Goal: Task Accomplishment & Management: Use online tool/utility

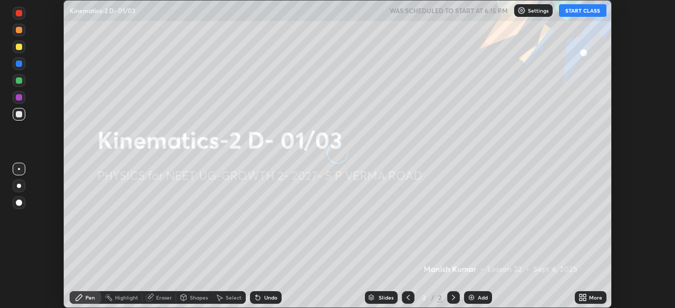
scroll to position [308, 675]
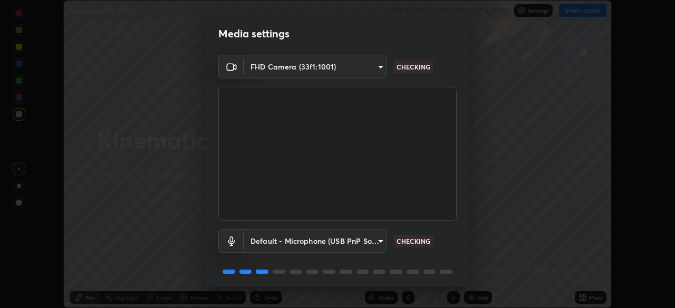
click at [379, 243] on body "Erase all Kinematics-2 D- 01/03 WAS SCHEDULED TO START AT 6:15 PM Settings STAR…" at bounding box center [337, 154] width 675 height 308
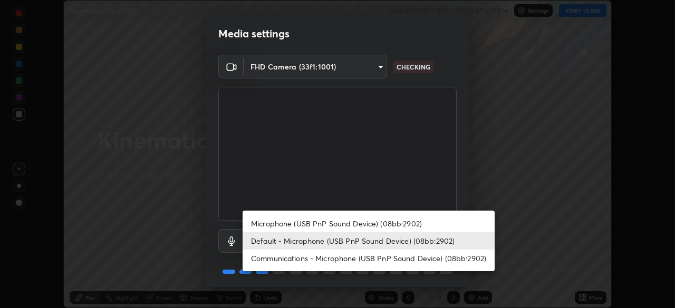
click at [325, 225] on li "Microphone (USB PnP Sound Device) (08bb:2902)" at bounding box center [368, 223] width 252 height 17
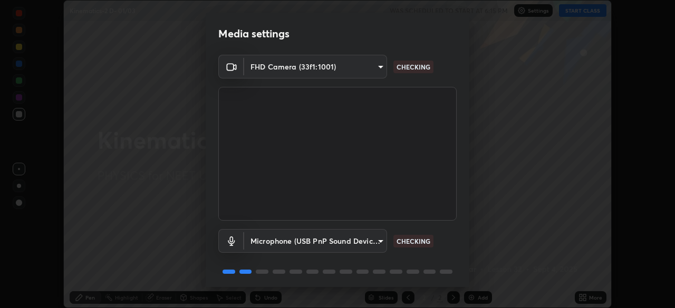
click at [378, 242] on body "Erase all Kinematics-2 D- 01/03 WAS SCHEDULED TO START AT 6:15 PM Settings STAR…" at bounding box center [337, 154] width 675 height 308
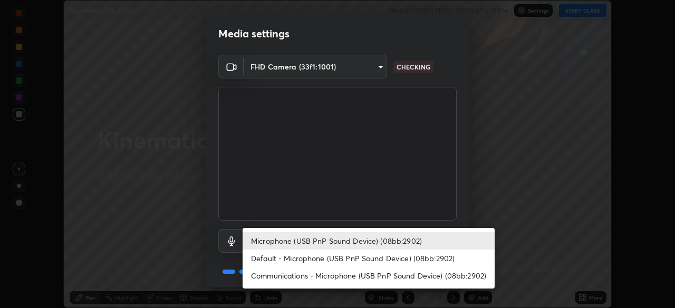
click at [305, 262] on li "Default - Microphone (USB PnP Sound Device) (08bb:2902)" at bounding box center [368, 258] width 252 height 17
type input "default"
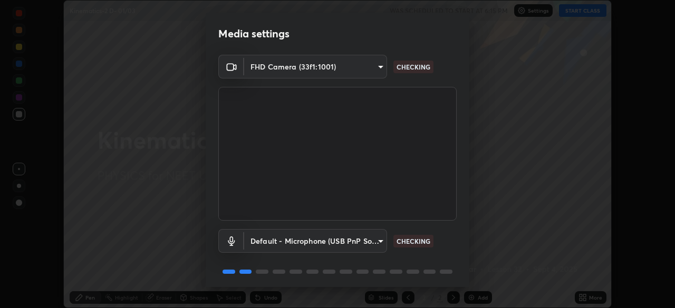
scroll to position [37, 0]
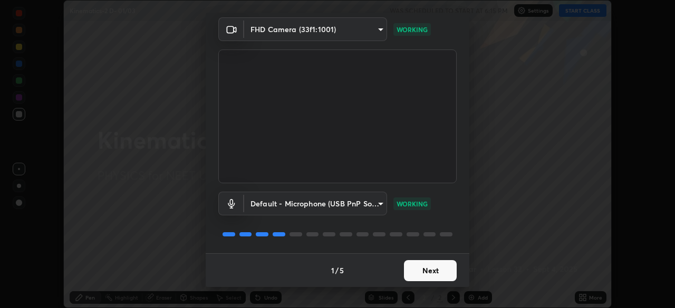
click at [422, 268] on button "Next" at bounding box center [430, 270] width 53 height 21
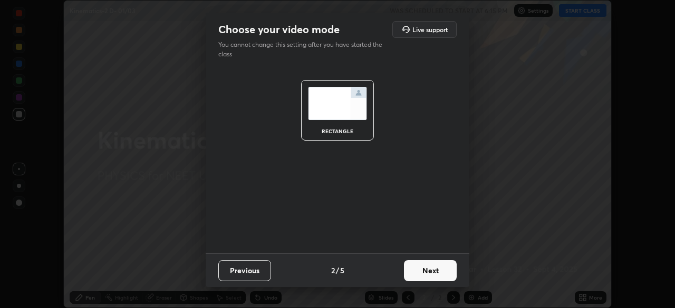
scroll to position [0, 0]
click at [426, 270] on button "Next" at bounding box center [430, 270] width 53 height 21
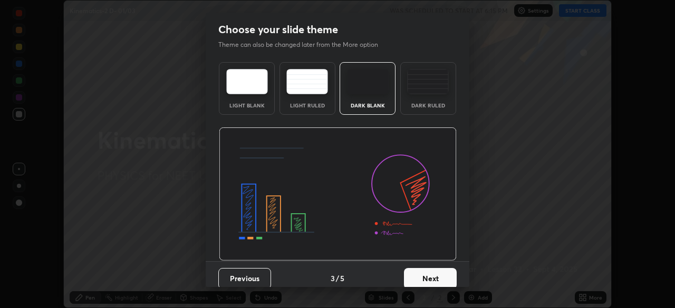
click at [420, 90] on img at bounding box center [428, 81] width 42 height 25
click at [423, 274] on button "Next" at bounding box center [430, 278] width 53 height 21
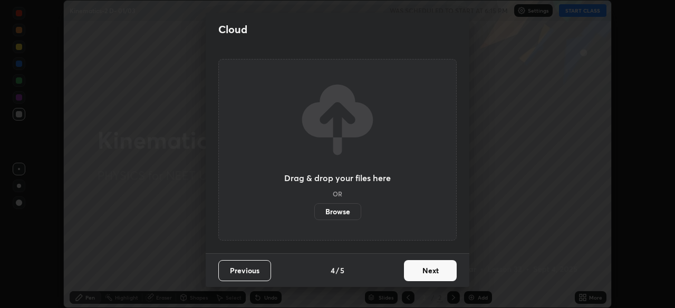
click at [422, 274] on button "Next" at bounding box center [430, 270] width 53 height 21
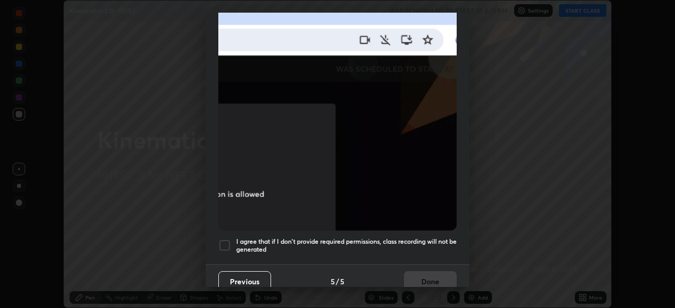
scroll to position [252, 0]
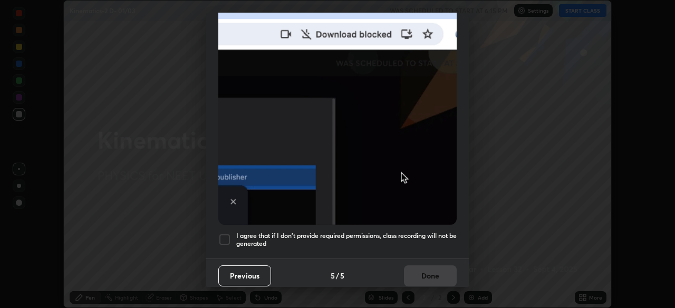
click at [257, 270] on button "Previous" at bounding box center [244, 276] width 53 height 21
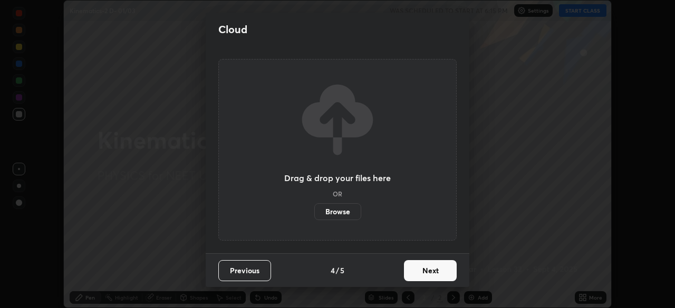
click at [250, 273] on button "Previous" at bounding box center [244, 270] width 53 height 21
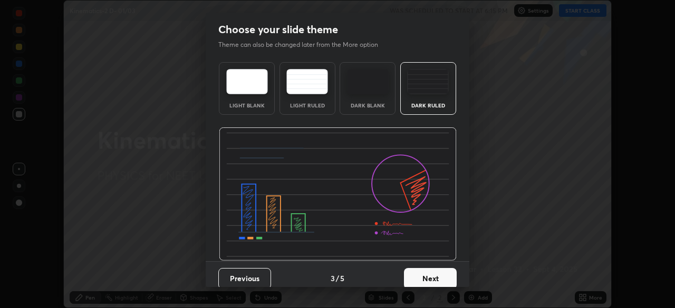
click at [422, 90] on img at bounding box center [428, 81] width 42 height 25
click at [418, 276] on button "Next" at bounding box center [430, 278] width 53 height 21
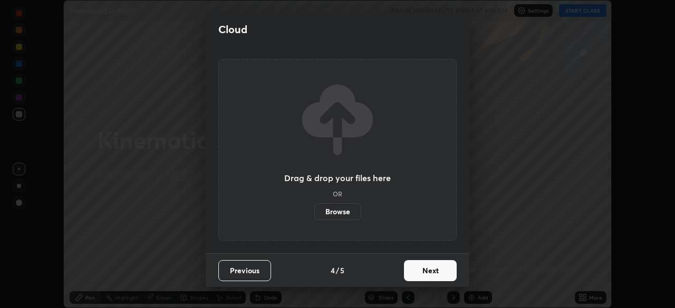
click at [421, 276] on button "Next" at bounding box center [430, 270] width 53 height 21
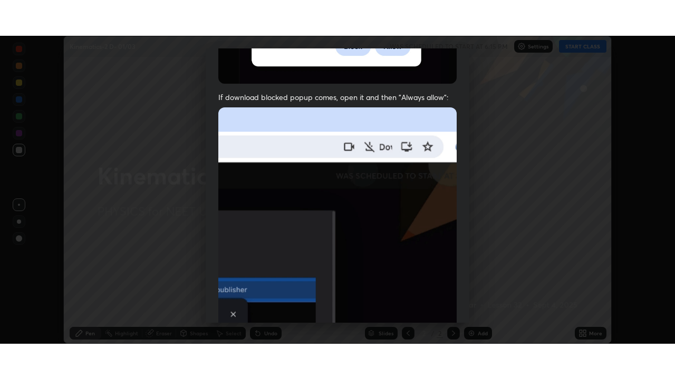
scroll to position [252, 0]
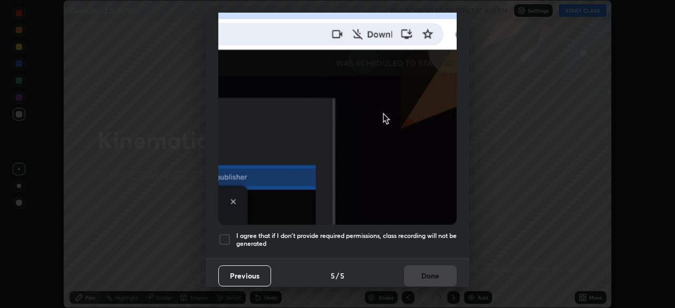
click at [226, 234] on div at bounding box center [224, 239] width 13 height 13
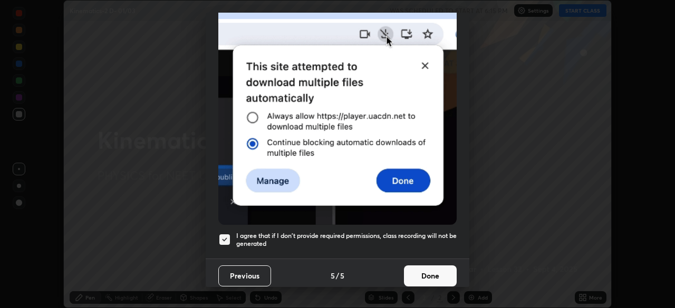
click at [417, 271] on button "Done" at bounding box center [430, 276] width 53 height 21
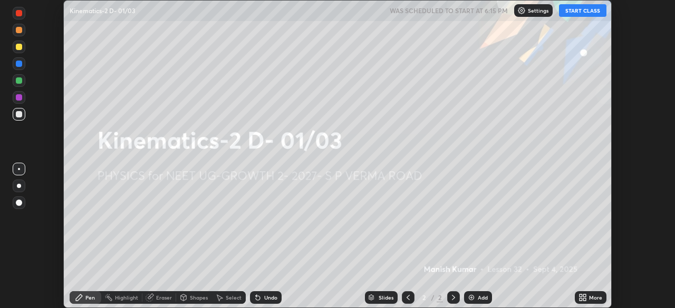
click at [572, 14] on button "START CLASS" at bounding box center [582, 10] width 47 height 13
click at [584, 296] on icon at bounding box center [584, 296] width 3 height 3
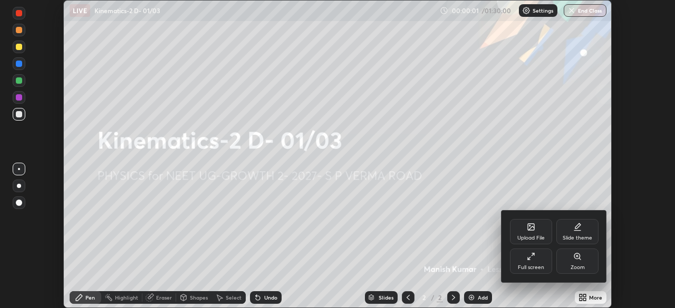
click at [537, 268] on div "Full screen" at bounding box center [531, 267] width 26 height 5
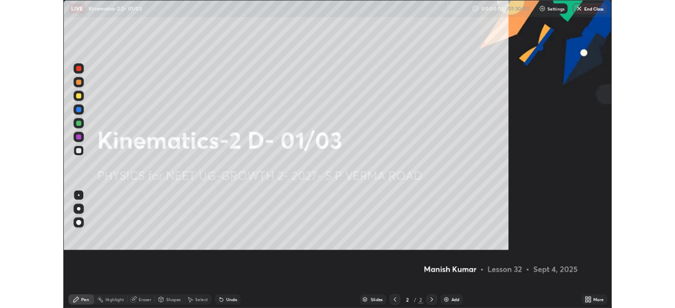
scroll to position [379, 675]
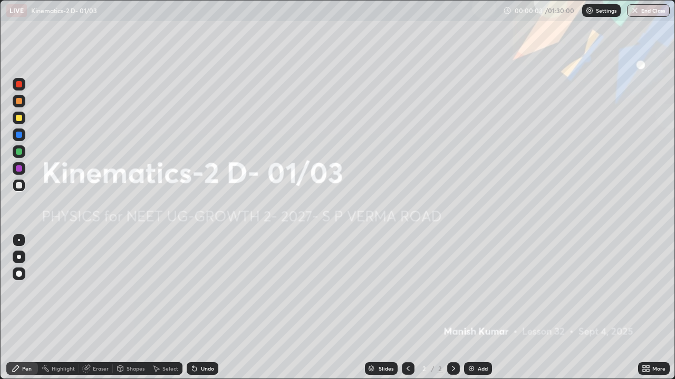
click at [652, 308] on div "More" at bounding box center [658, 368] width 13 height 5
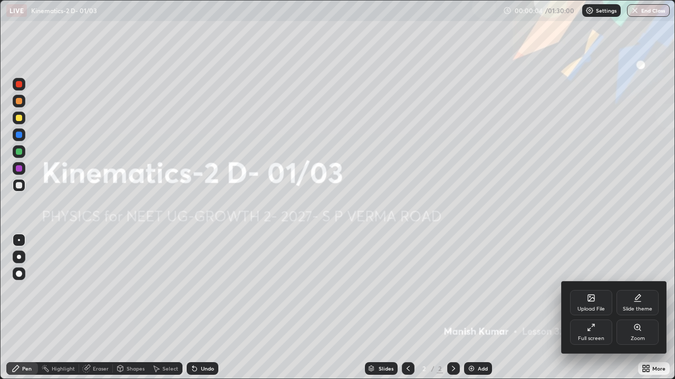
click at [595, 308] on div "Full screen" at bounding box center [591, 332] width 42 height 25
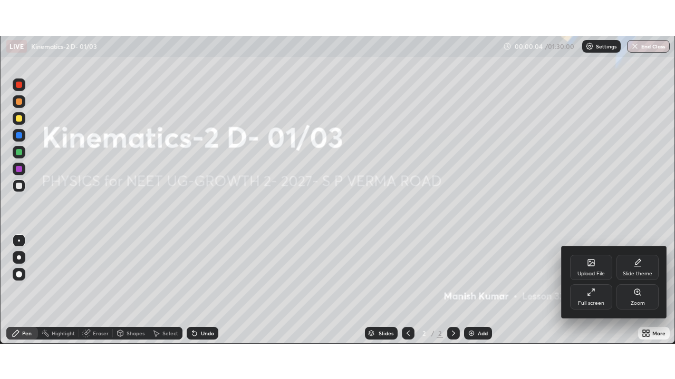
scroll to position [52393, 52027]
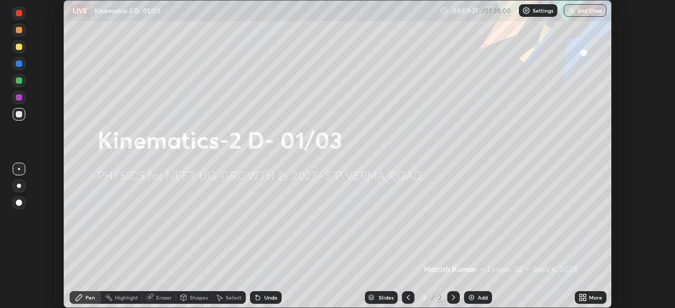
click at [591, 297] on div "More" at bounding box center [595, 297] width 13 height 5
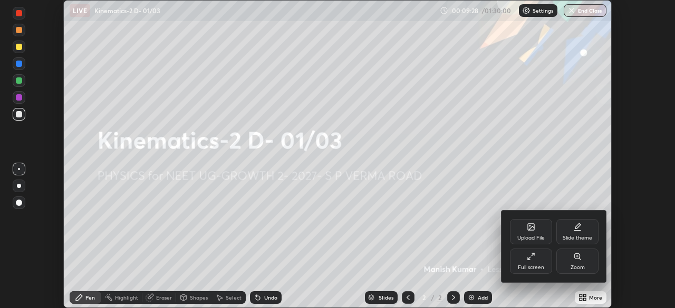
click at [533, 263] on div "Full screen" at bounding box center [531, 261] width 42 height 25
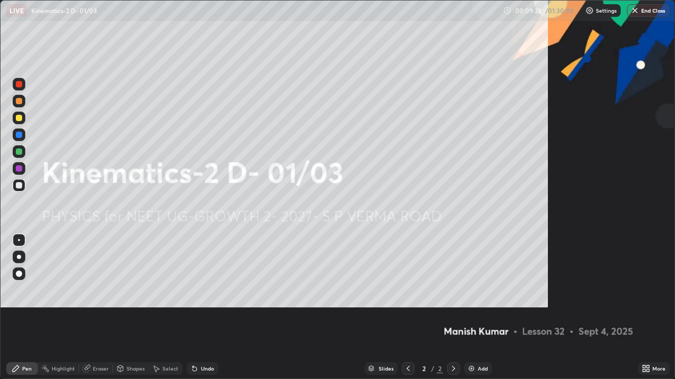
scroll to position [379, 675]
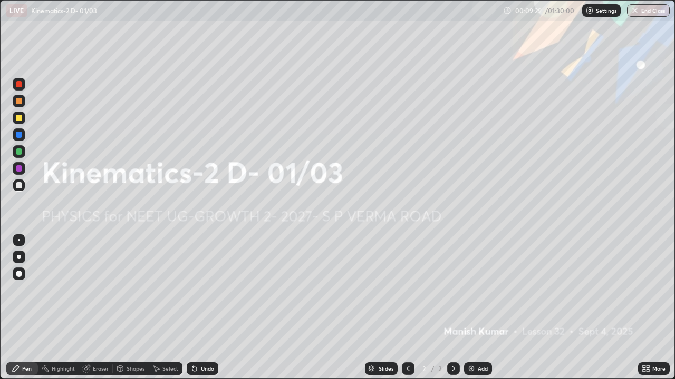
click at [480, 308] on div "Add" at bounding box center [482, 368] width 10 height 5
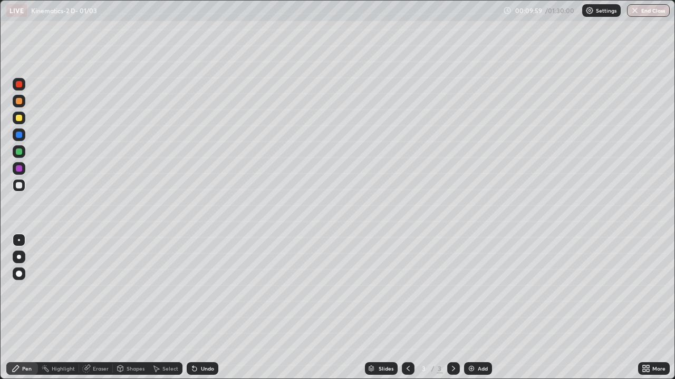
click at [19, 120] on div at bounding box center [19, 118] width 6 height 6
click at [20, 184] on div at bounding box center [19, 185] width 6 height 6
click at [21, 118] on div at bounding box center [19, 118] width 6 height 6
click at [19, 152] on div at bounding box center [19, 152] width 6 height 6
click at [19, 102] on div at bounding box center [19, 101] width 6 height 6
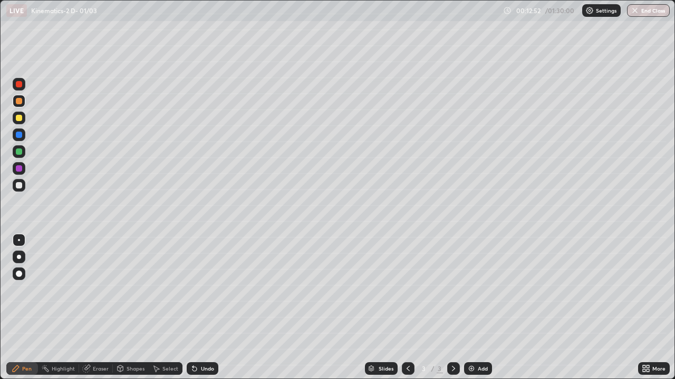
click at [18, 118] on div at bounding box center [19, 118] width 6 height 6
click at [19, 86] on div at bounding box center [19, 84] width 6 height 6
click at [17, 188] on div at bounding box center [19, 185] width 6 height 6
click at [19, 119] on div at bounding box center [19, 118] width 6 height 6
click at [25, 104] on div at bounding box center [19, 101] width 13 height 13
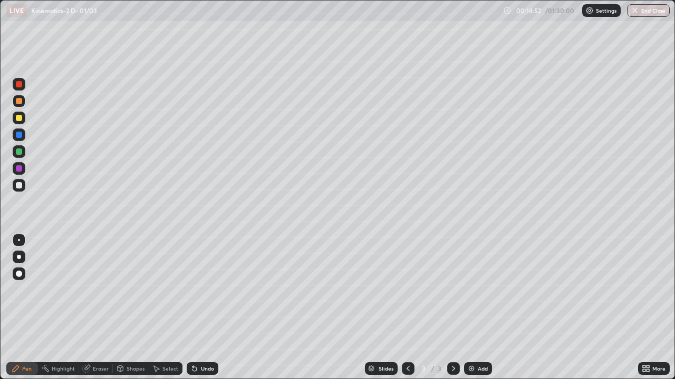
click at [21, 85] on div at bounding box center [19, 84] width 6 height 6
click at [473, 308] on img at bounding box center [471, 369] width 8 height 8
click at [20, 188] on div at bounding box center [19, 185] width 6 height 6
click at [21, 186] on div at bounding box center [19, 185] width 6 height 6
click at [20, 153] on div at bounding box center [19, 152] width 6 height 6
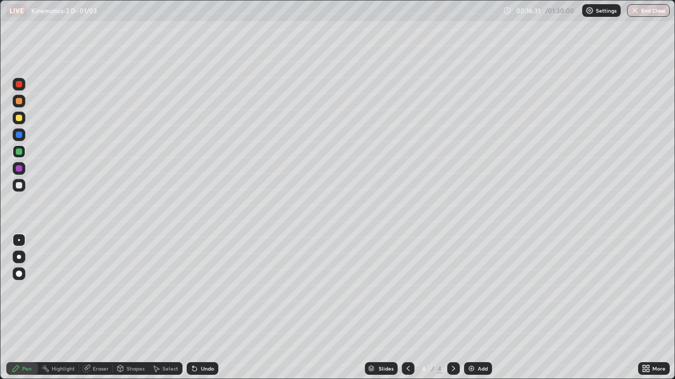
click at [19, 86] on div at bounding box center [19, 84] width 6 height 6
click at [22, 115] on div at bounding box center [19, 118] width 13 height 13
click at [19, 151] on div at bounding box center [19, 152] width 6 height 6
click at [201, 308] on div "Undo" at bounding box center [207, 368] width 13 height 5
click at [207, 308] on div "Undo" at bounding box center [207, 368] width 13 height 5
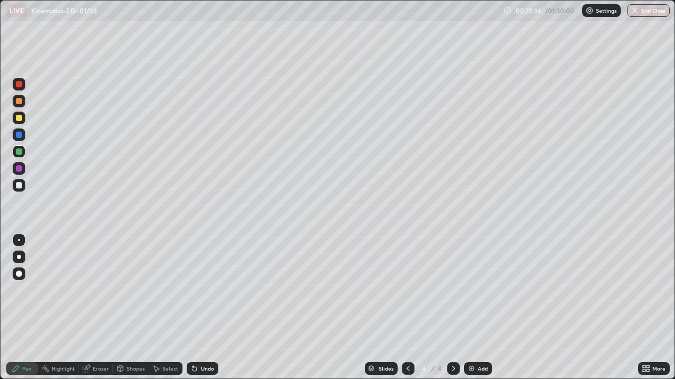
click at [19, 117] on div at bounding box center [19, 118] width 6 height 6
click at [20, 170] on div at bounding box center [19, 168] width 6 height 6
click at [477, 308] on div "Add" at bounding box center [482, 368] width 10 height 5
click at [19, 188] on div at bounding box center [19, 185] width 6 height 6
click at [18, 154] on div at bounding box center [19, 152] width 6 height 6
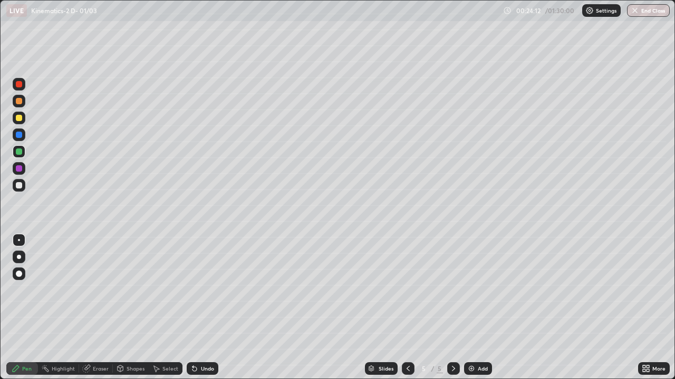
click at [18, 119] on div at bounding box center [19, 118] width 6 height 6
click at [19, 182] on div at bounding box center [19, 185] width 13 height 13
click at [22, 119] on div at bounding box center [19, 118] width 6 height 6
click at [17, 85] on div at bounding box center [19, 84] width 6 height 6
click at [23, 187] on div at bounding box center [19, 185] width 13 height 13
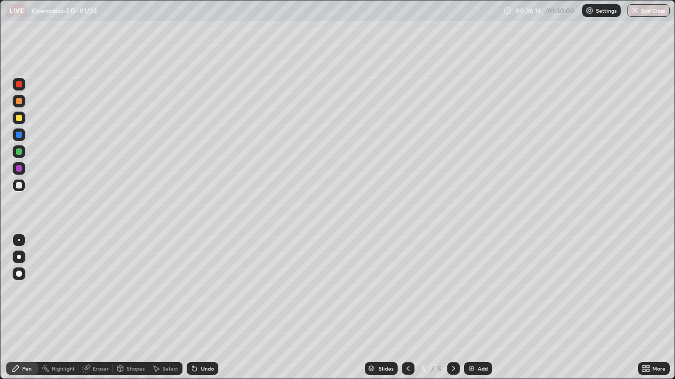
click at [474, 308] on img at bounding box center [471, 369] width 8 height 8
click at [23, 184] on div at bounding box center [19, 185] width 13 height 13
click at [24, 119] on div at bounding box center [19, 118] width 13 height 13
click at [19, 151] on div at bounding box center [19, 152] width 6 height 6
click at [19, 186] on div at bounding box center [19, 185] width 6 height 6
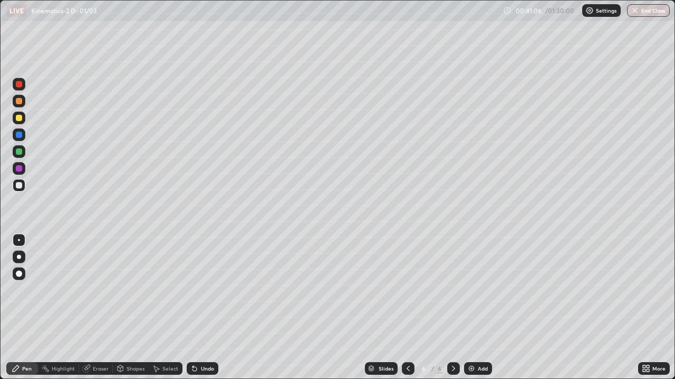
click at [200, 308] on div "Undo" at bounding box center [203, 369] width 32 height 13
click at [21, 118] on div at bounding box center [19, 118] width 6 height 6
click at [475, 308] on div "Add" at bounding box center [478, 369] width 28 height 13
click at [22, 186] on div at bounding box center [19, 185] width 6 height 6
click at [198, 308] on div "Undo" at bounding box center [203, 369] width 32 height 13
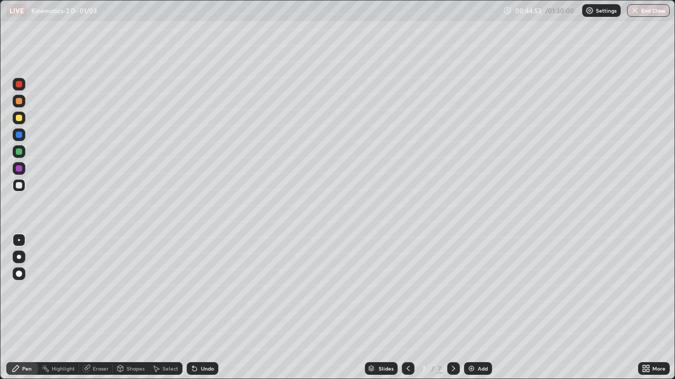
click at [21, 187] on div at bounding box center [19, 185] width 6 height 6
click at [19, 171] on div at bounding box center [19, 168] width 6 height 6
click at [199, 308] on div "Undo" at bounding box center [203, 369] width 32 height 13
click at [198, 308] on div "Undo" at bounding box center [203, 369] width 32 height 13
click at [19, 153] on div at bounding box center [19, 152] width 6 height 6
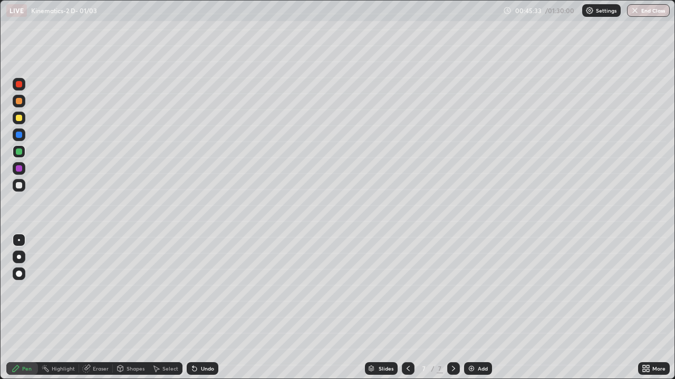
click at [19, 135] on div at bounding box center [19, 135] width 6 height 6
click at [21, 119] on div at bounding box center [19, 118] width 6 height 6
click at [20, 119] on div at bounding box center [19, 118] width 6 height 6
click at [18, 102] on div at bounding box center [19, 101] width 6 height 6
click at [201, 308] on div "Undo" at bounding box center [207, 368] width 13 height 5
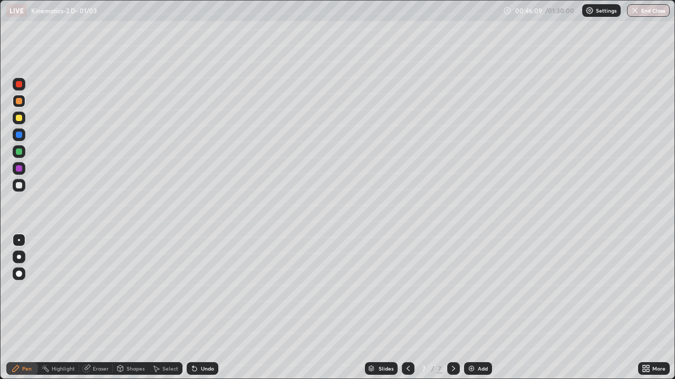
click at [21, 89] on div at bounding box center [19, 84] width 13 height 13
click at [197, 308] on icon at bounding box center [194, 369] width 8 height 8
click at [196, 308] on icon at bounding box center [194, 369] width 8 height 8
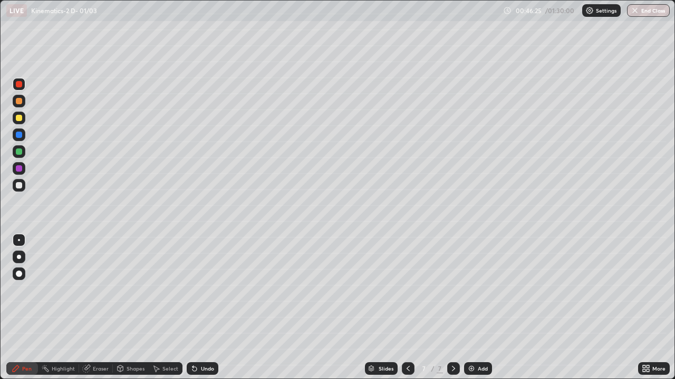
click at [197, 308] on icon at bounding box center [194, 369] width 8 height 8
click at [20, 119] on div at bounding box center [19, 118] width 6 height 6
click at [20, 150] on div at bounding box center [19, 152] width 6 height 6
click at [21, 119] on div at bounding box center [19, 118] width 6 height 6
click at [18, 99] on div at bounding box center [19, 101] width 6 height 6
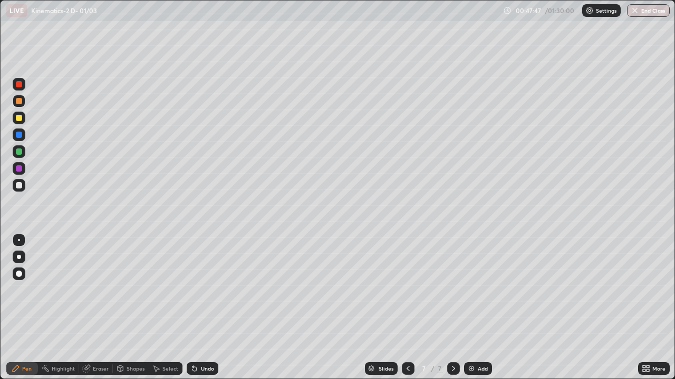
click at [19, 85] on div at bounding box center [19, 84] width 6 height 6
click at [23, 185] on div at bounding box center [19, 185] width 13 height 13
click at [204, 308] on div "Undo" at bounding box center [207, 368] width 13 height 5
click at [201, 308] on div "Undo" at bounding box center [207, 368] width 13 height 5
click at [488, 308] on div "Add" at bounding box center [478, 369] width 28 height 13
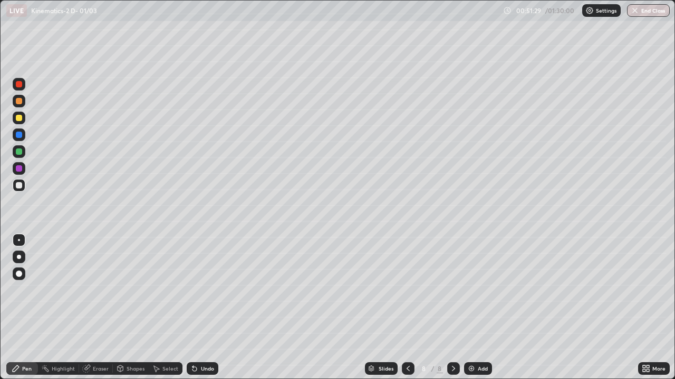
click at [22, 121] on div at bounding box center [19, 118] width 13 height 13
click at [21, 150] on div at bounding box center [19, 152] width 6 height 6
click at [212, 308] on div "Undo" at bounding box center [207, 368] width 13 height 5
click at [209, 308] on div "Undo" at bounding box center [207, 368] width 13 height 5
click at [22, 189] on div at bounding box center [19, 185] width 13 height 13
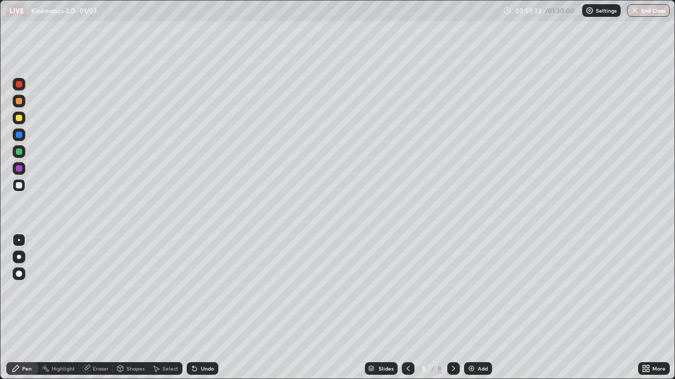
click at [480, 308] on div "Add" at bounding box center [482, 368] width 10 height 5
click at [20, 187] on div at bounding box center [19, 185] width 6 height 6
click at [90, 308] on div "Eraser" at bounding box center [96, 369] width 34 height 13
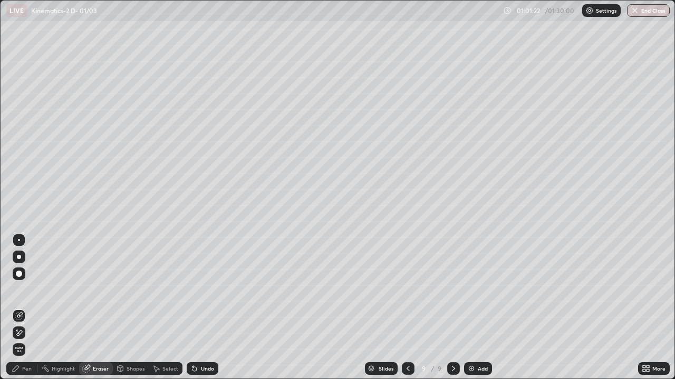
click at [19, 308] on icon at bounding box center [19, 333] width 8 height 9
click at [19, 308] on icon at bounding box center [16, 369] width 8 height 8
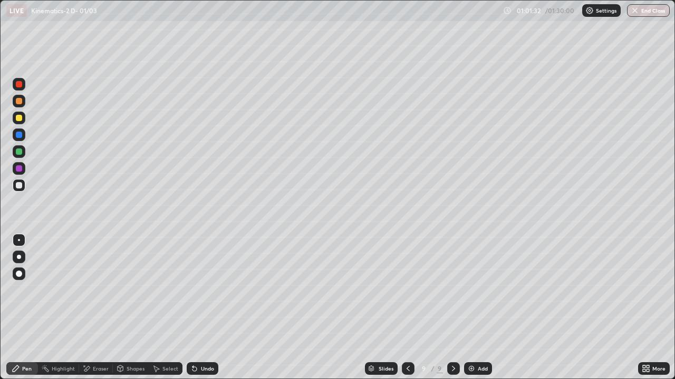
click at [21, 184] on div at bounding box center [19, 185] width 6 height 6
click at [18, 120] on div at bounding box center [19, 118] width 6 height 6
click at [15, 189] on div at bounding box center [19, 185] width 13 height 13
click at [407, 308] on icon at bounding box center [408, 369] width 8 height 8
click at [406, 308] on icon at bounding box center [408, 369] width 8 height 8
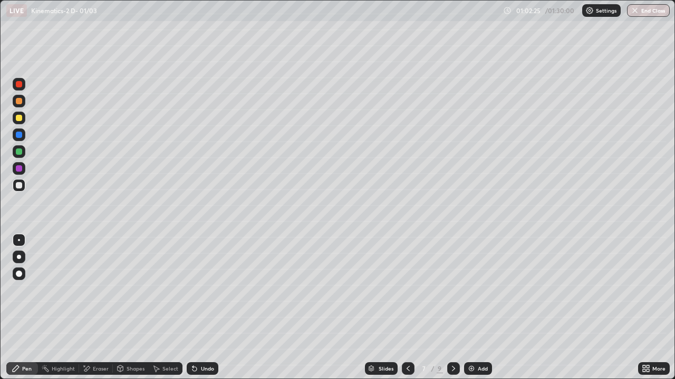
click at [453, 308] on icon at bounding box center [453, 369] width 8 height 8
click at [452, 308] on icon at bounding box center [453, 369] width 8 height 8
click at [480, 308] on div "Add" at bounding box center [482, 368] width 10 height 5
click at [19, 186] on div at bounding box center [19, 185] width 6 height 6
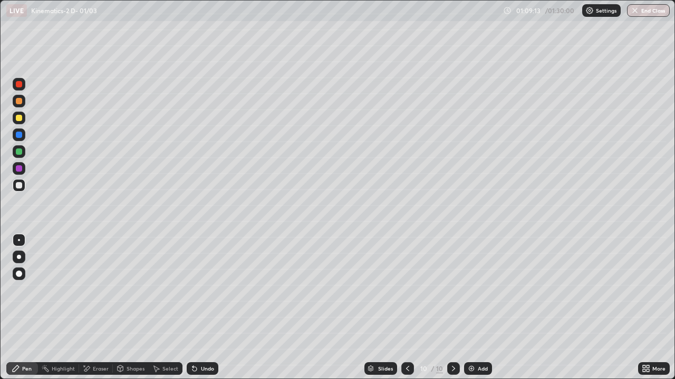
click at [401, 308] on div at bounding box center [407, 369] width 13 height 13
click at [203, 308] on div "Undo" at bounding box center [203, 369] width 32 height 13
click at [23, 120] on div at bounding box center [19, 118] width 13 height 13
click at [481, 308] on div "Add" at bounding box center [482, 368] width 10 height 5
click at [19, 181] on div at bounding box center [19, 185] width 13 height 13
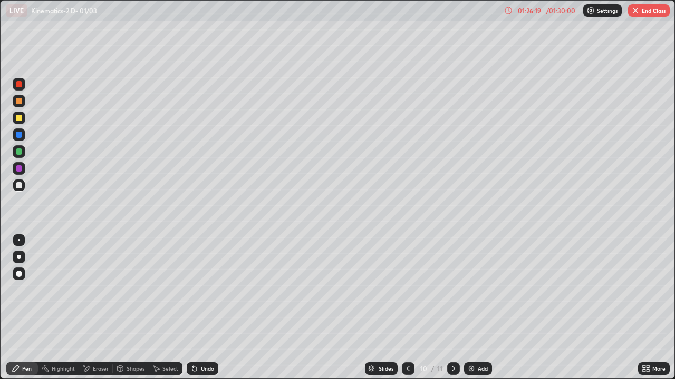
click at [100, 308] on div "Eraser" at bounding box center [101, 368] width 16 height 5
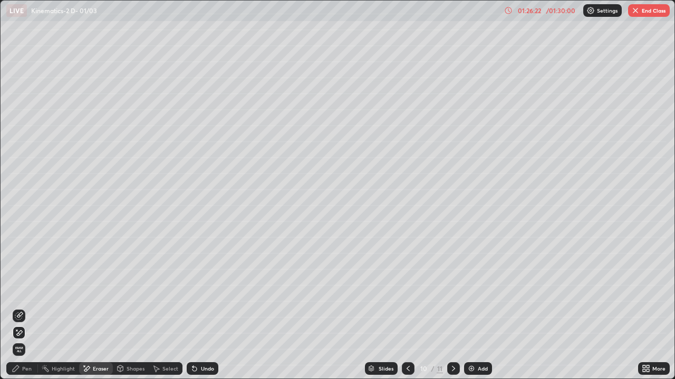
click at [33, 308] on div "Pen" at bounding box center [22, 369] width 32 height 13
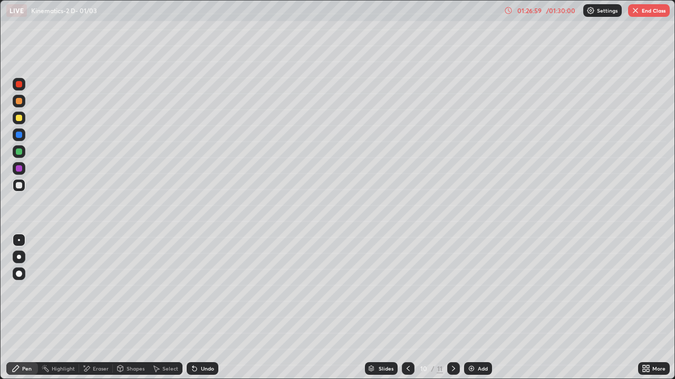
click at [204, 308] on div "Undo" at bounding box center [207, 368] width 13 height 5
click at [201, 308] on div "Undo" at bounding box center [207, 368] width 13 height 5
click at [207, 308] on div "Undo" at bounding box center [207, 368] width 13 height 5
click at [213, 308] on div "Undo" at bounding box center [203, 369] width 32 height 13
click at [216, 308] on div "Undo" at bounding box center [203, 369] width 32 height 13
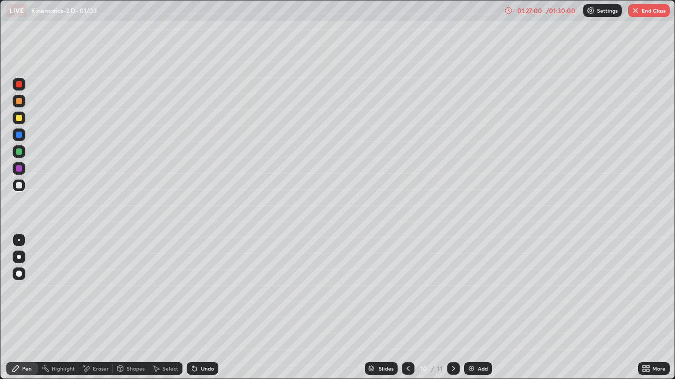
click at [225, 308] on div "Slides 10 / 11 Add" at bounding box center [428, 368] width 420 height 21
click at [216, 308] on div "Undo" at bounding box center [200, 368] width 36 height 21
click at [216, 308] on div "Undo" at bounding box center [203, 369] width 32 height 13
click at [202, 308] on div "Undo" at bounding box center [207, 368] width 13 height 5
click at [198, 308] on div "Undo" at bounding box center [203, 369] width 32 height 13
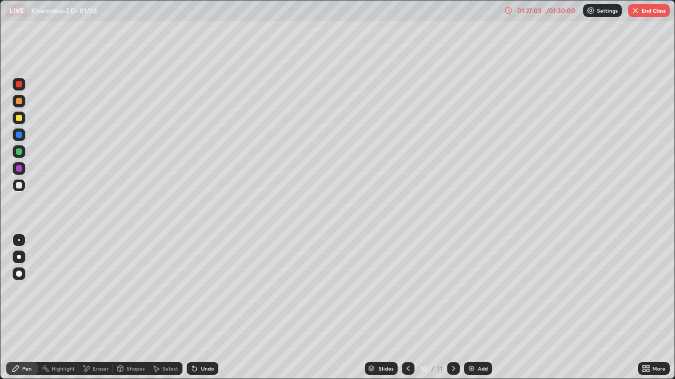
click at [206, 308] on div "Undo" at bounding box center [203, 369] width 32 height 13
click at [453, 308] on icon at bounding box center [453, 369] width 8 height 8
click at [477, 308] on div "Add" at bounding box center [482, 368] width 10 height 5
click at [17, 152] on div at bounding box center [19, 152] width 6 height 6
click at [20, 119] on div at bounding box center [19, 118] width 6 height 6
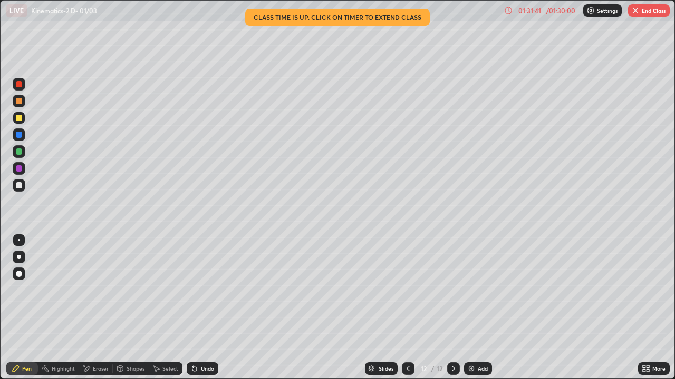
click at [642, 13] on button "End Class" at bounding box center [649, 10] width 42 height 13
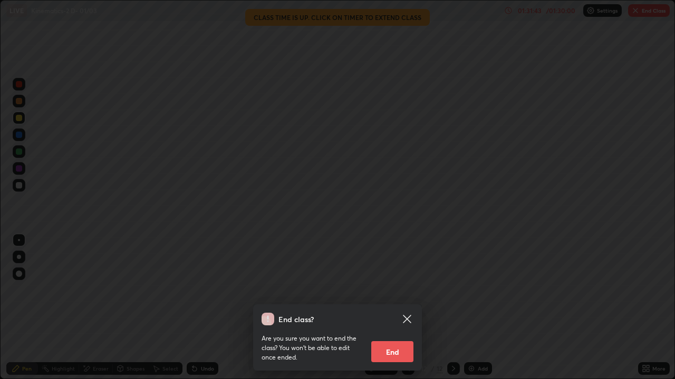
click at [381, 308] on button "End" at bounding box center [392, 352] width 42 height 21
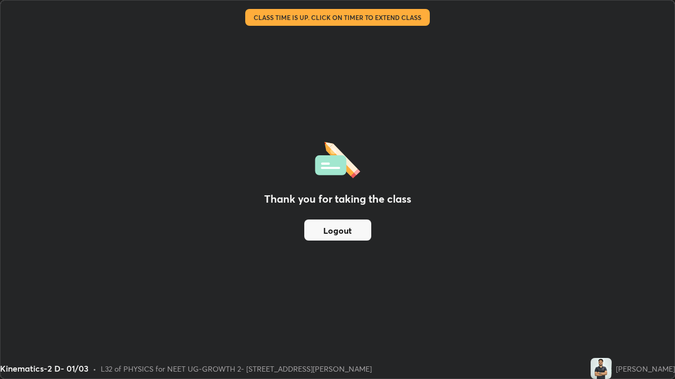
click at [342, 230] on button "Logout" at bounding box center [337, 230] width 67 height 21
